Goal: Information Seeking & Learning: Check status

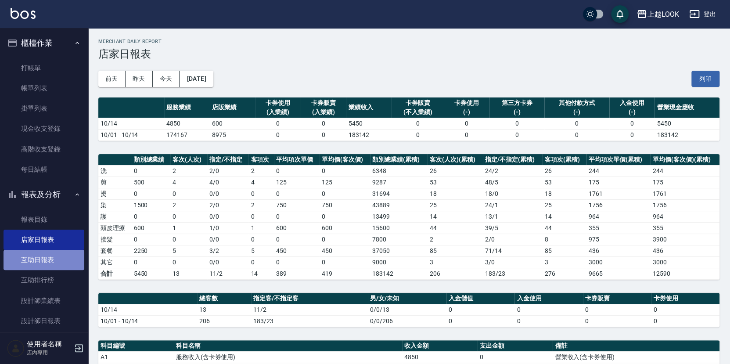
click at [47, 265] on link "互助日報表" at bounding box center [44, 260] width 81 height 20
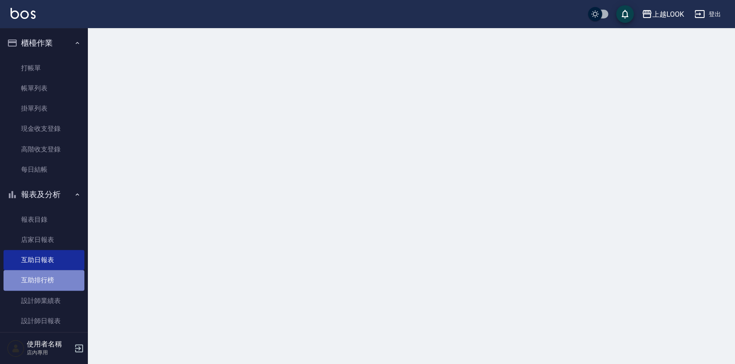
click at [49, 277] on link "互助排行榜" at bounding box center [44, 280] width 81 height 20
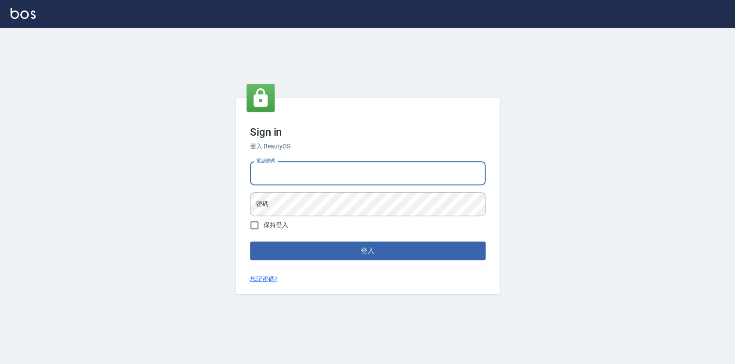
type input "0423178168"
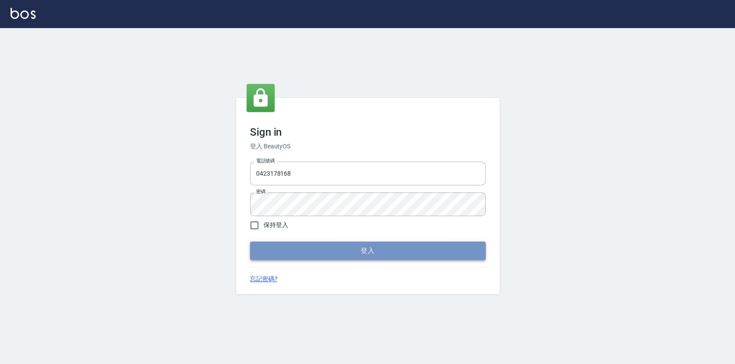
click at [344, 253] on button "登入" at bounding box center [367, 251] width 235 height 18
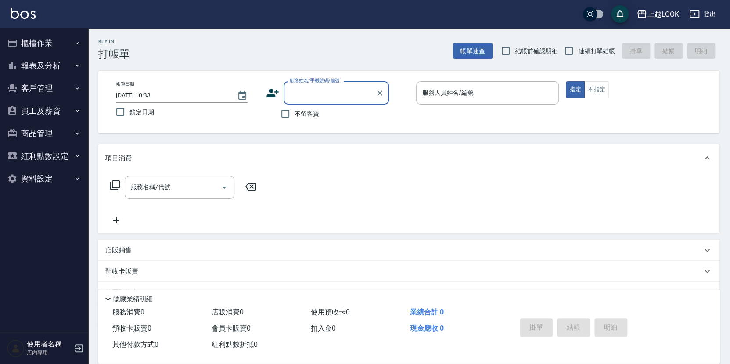
click at [32, 90] on button "客戶管理" at bounding box center [44, 88] width 81 height 23
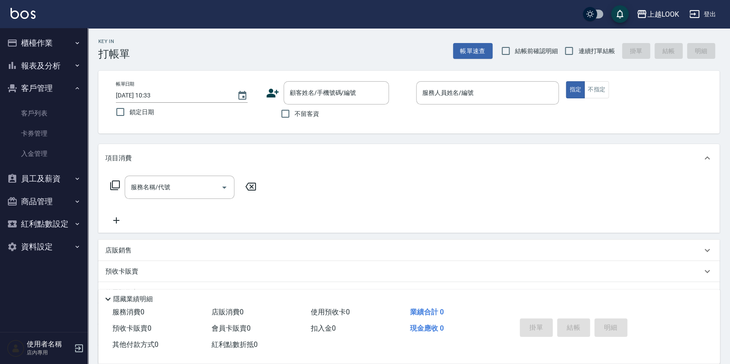
click at [52, 88] on button "客戶管理" at bounding box center [44, 88] width 81 height 23
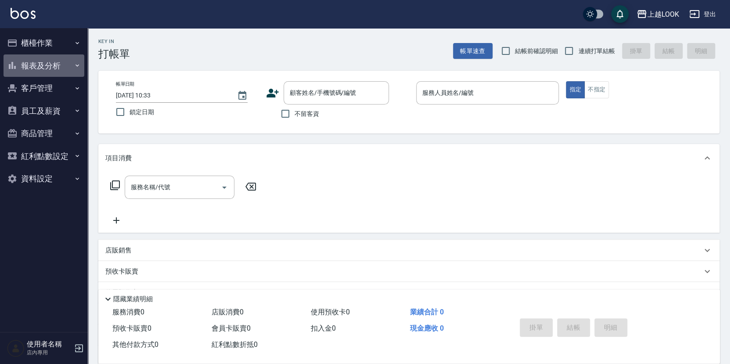
click at [55, 68] on button "報表及分析" at bounding box center [44, 65] width 81 height 23
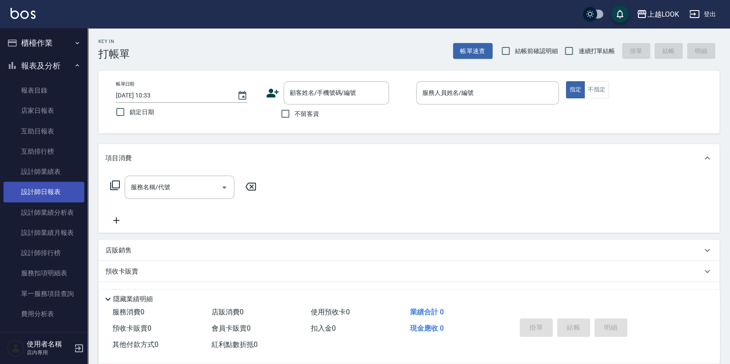
click at [51, 194] on link "設計師日報表" at bounding box center [44, 192] width 81 height 20
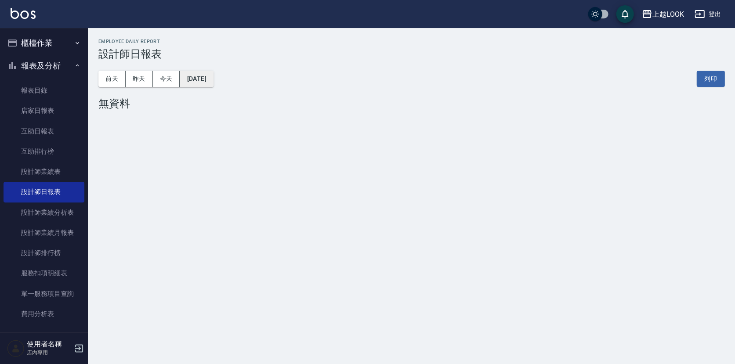
click at [204, 82] on button "[DATE]" at bounding box center [196, 79] width 33 height 16
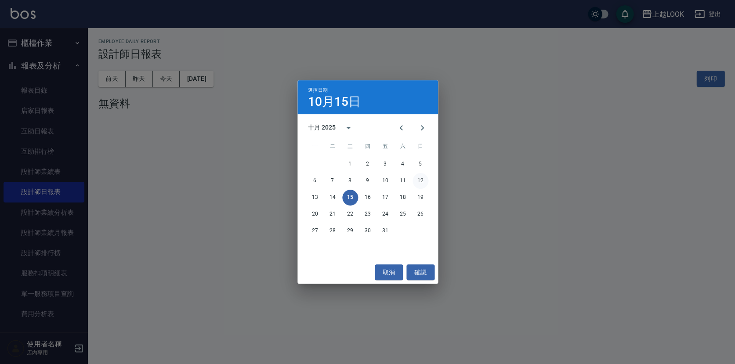
click at [419, 181] on button "12" at bounding box center [420, 181] width 16 height 16
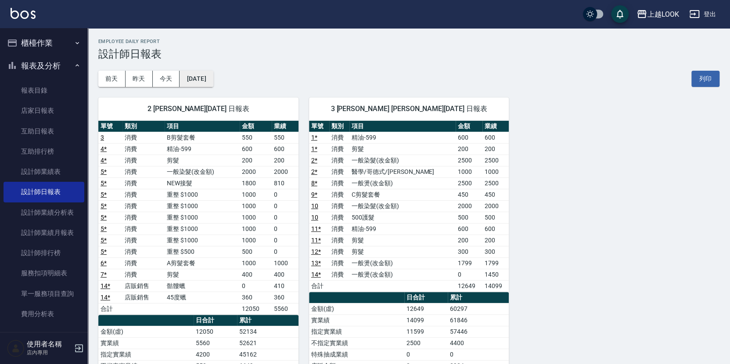
click at [201, 77] on button "[DATE]" at bounding box center [196, 79] width 33 height 16
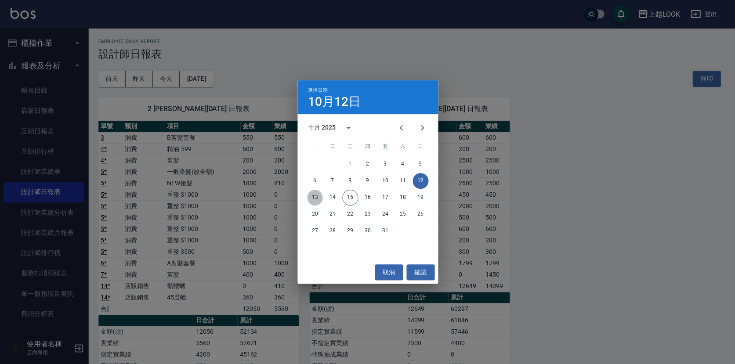
click at [317, 199] on button "13" at bounding box center [315, 198] width 16 height 16
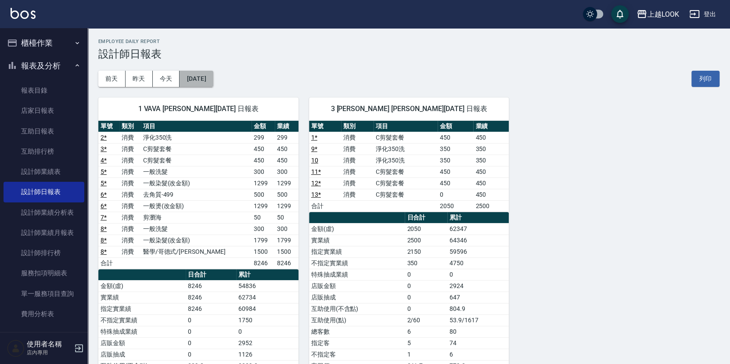
click at [213, 78] on button "[DATE]" at bounding box center [196, 79] width 33 height 16
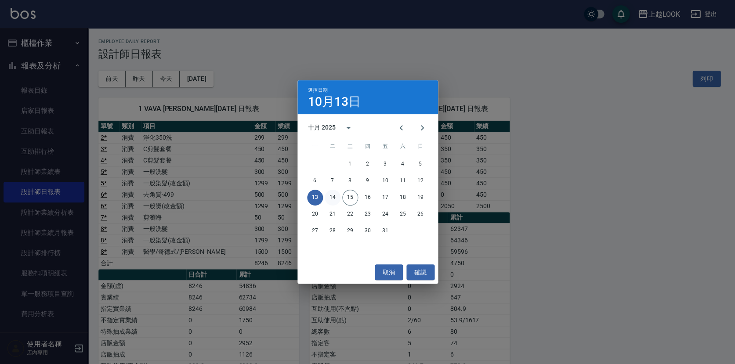
click at [331, 197] on button "14" at bounding box center [333, 198] width 16 height 16
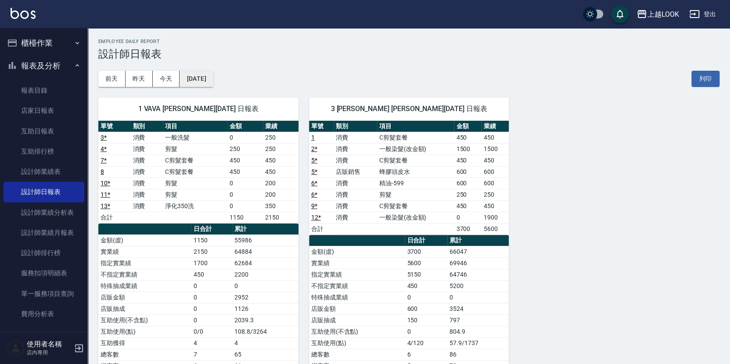
click at [213, 83] on button "[DATE]" at bounding box center [196, 79] width 33 height 16
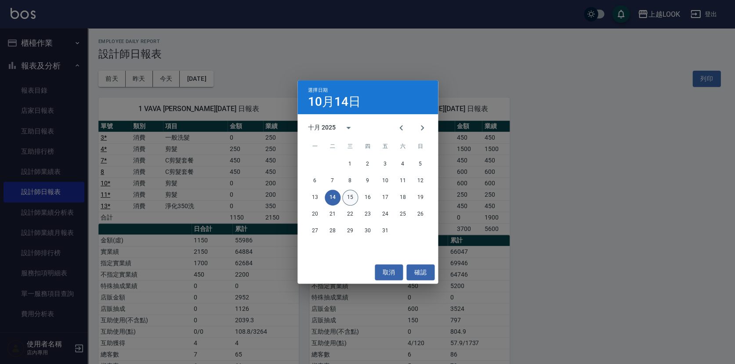
click at [351, 196] on button "15" at bounding box center [350, 198] width 16 height 16
